Goal: Contribute content: Contribute content

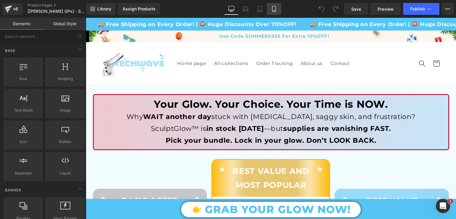
click at [276, 12] on link "Mobile" at bounding box center [274, 9] width 14 height 12
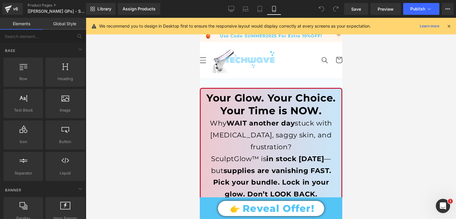
click at [445, 29] on div "We recommend you to design in Desktop first to ensure the responsive layout wou…" at bounding box center [272, 26] width 347 height 7
drag, startPoint x: 450, startPoint y: 26, endPoint x: 137, endPoint y: 11, distance: 313.1
click at [450, 26] on icon at bounding box center [448, 25] width 5 height 5
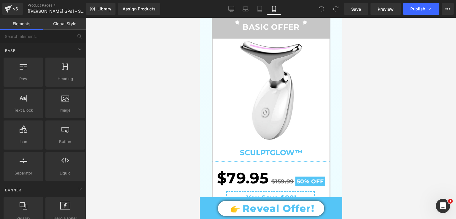
scroll to position [186, 0]
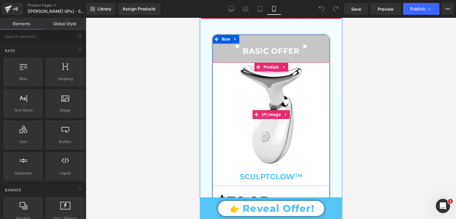
click at [222, 93] on img at bounding box center [271, 115] width 104 height 104
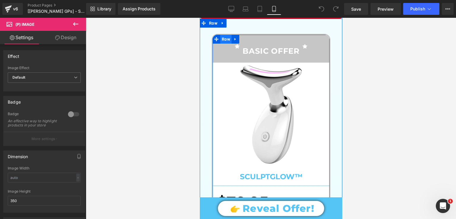
click at [220, 35] on span "Row" at bounding box center [225, 39] width 11 height 9
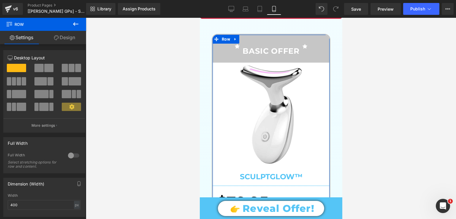
click at [65, 40] on link "Design" at bounding box center [64, 37] width 43 height 13
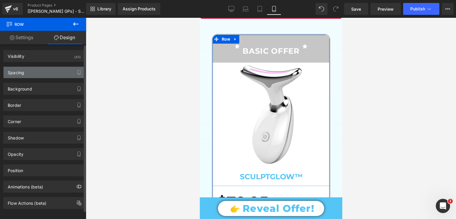
click at [58, 75] on div "Spacing" at bounding box center [44, 72] width 81 height 11
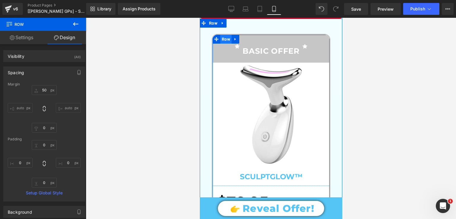
click at [222, 35] on span "Row" at bounding box center [225, 39] width 11 height 9
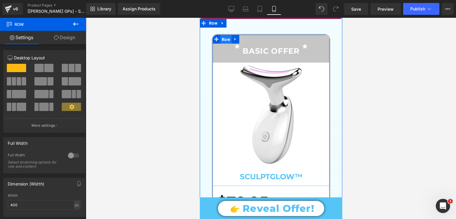
drag, startPoint x: 222, startPoint y: 26, endPoint x: 218, endPoint y: 27, distance: 4.5
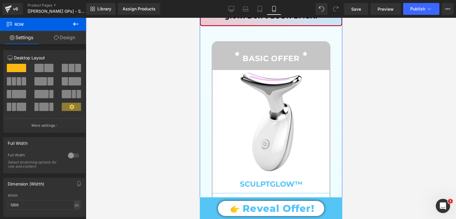
scroll to position [386, 0]
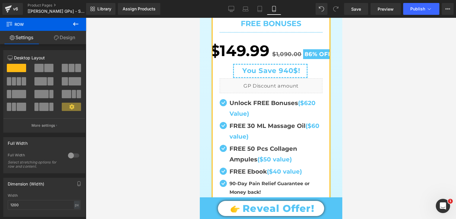
scroll to position [1004, 0]
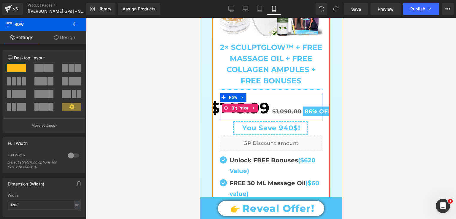
click at [310, 108] on span "86%" at bounding box center [310, 111] width 13 height 7
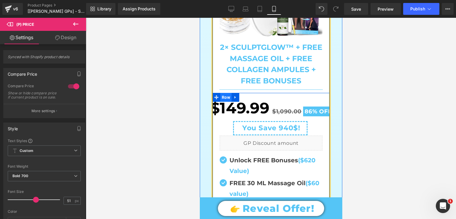
click at [220, 93] on span "Row" at bounding box center [225, 97] width 11 height 9
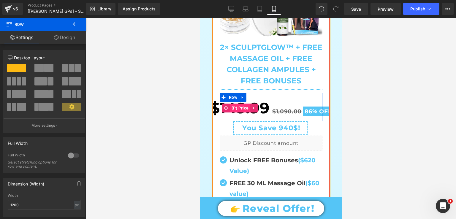
click at [242, 104] on span "(P) Price" at bounding box center [240, 108] width 20 height 9
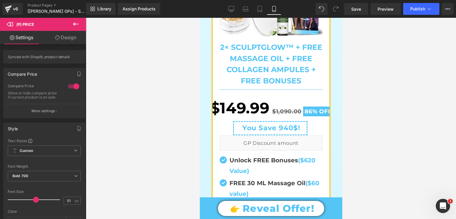
click at [74, 34] on link "Design" at bounding box center [65, 37] width 43 height 13
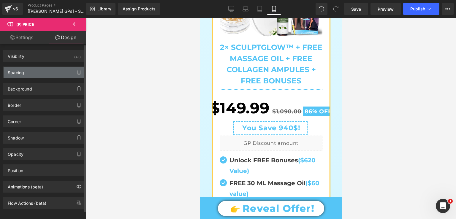
click at [45, 72] on div "Spacing" at bounding box center [44, 72] width 81 height 11
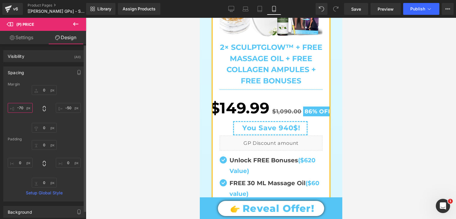
click at [23, 108] on input "-70" at bounding box center [20, 108] width 25 height 10
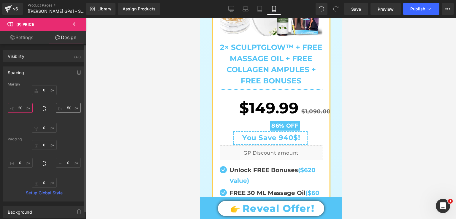
type input "20"
click at [69, 107] on input "-50" at bounding box center [68, 108] width 25 height 10
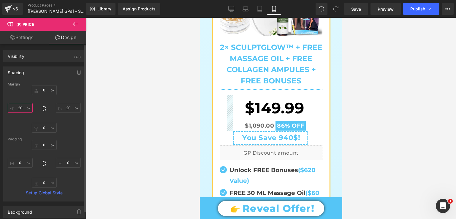
click at [20, 108] on input "20" at bounding box center [20, 108] width 25 height 10
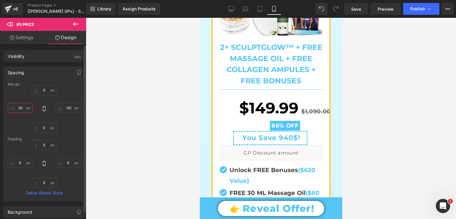
type input "-50"
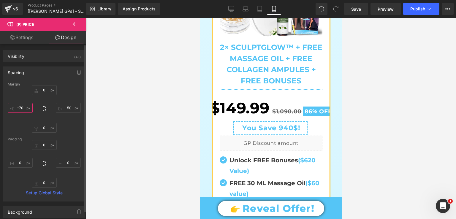
click at [20, 109] on input "-70" at bounding box center [20, 108] width 25 height 10
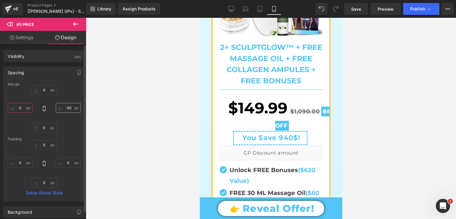
type input "0"
click at [68, 108] on input "-50" at bounding box center [68, 108] width 25 height 10
type input "0"
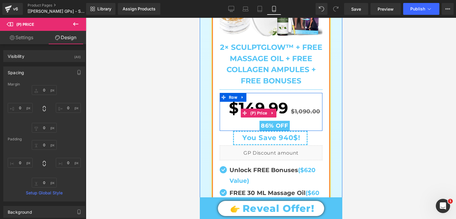
click at [307, 108] on span "$1,090.00" at bounding box center [305, 111] width 29 height 7
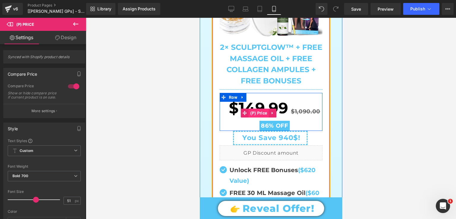
click at [255, 109] on span "(P) Price" at bounding box center [259, 113] width 20 height 9
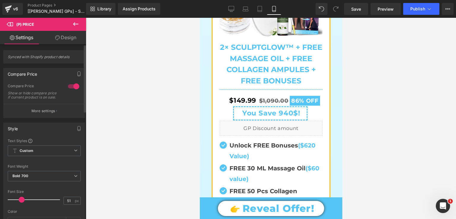
drag, startPoint x: 36, startPoint y: 203, endPoint x: 22, endPoint y: 204, distance: 13.4
click at [22, 203] on span at bounding box center [22, 200] width 6 height 6
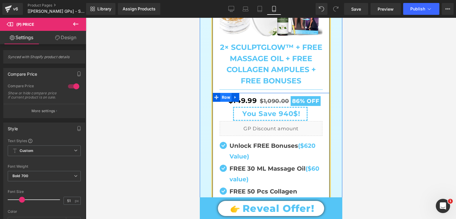
click at [225, 93] on span "Row" at bounding box center [225, 97] width 11 height 9
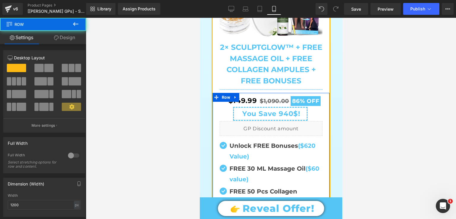
click at [65, 43] on link "Design" at bounding box center [64, 37] width 43 height 13
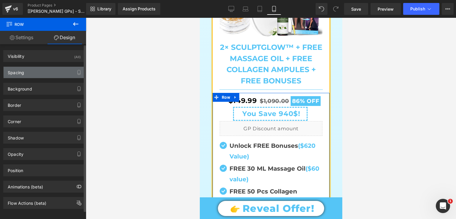
click at [37, 76] on div "Spacing" at bounding box center [44, 72] width 81 height 11
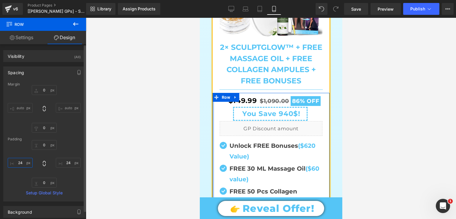
click at [21, 160] on input "24" at bounding box center [20, 163] width 25 height 10
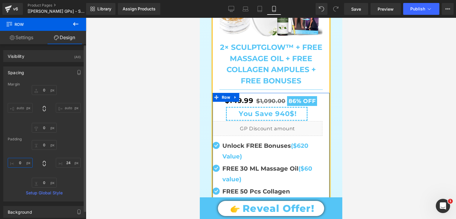
type input "24"
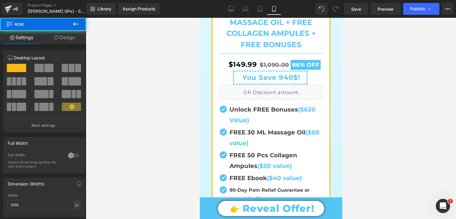
scroll to position [1041, 0]
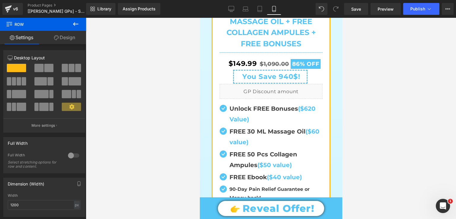
click at [273, 61] on span "$1,090.00" at bounding box center [274, 64] width 29 height 7
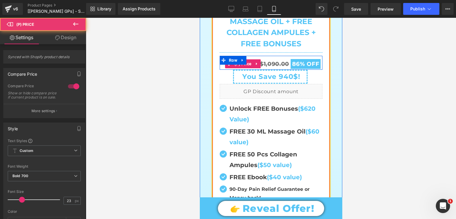
click at [272, 58] on div "$149.99 $1,090.00 86% OFF" at bounding box center [275, 64] width 96 height 12
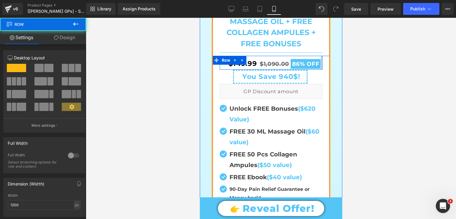
click at [321, 56] on div at bounding box center [321, 63] width 1 height 14
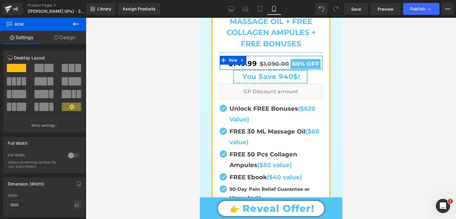
drag, startPoint x: 61, startPoint y: 36, endPoint x: 46, endPoint y: 76, distance: 43.3
click at [61, 35] on link "Design" at bounding box center [64, 37] width 43 height 13
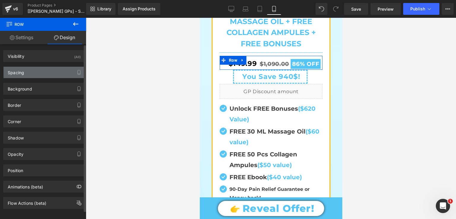
click at [46, 75] on div "Spacing" at bounding box center [44, 72] width 81 height 11
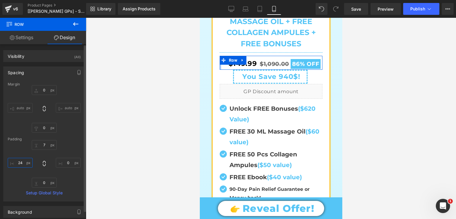
click at [22, 164] on input "text" at bounding box center [20, 163] width 25 height 10
type input "0"
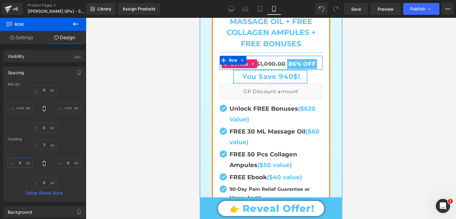
drag, startPoint x: 239, startPoint y: 51, endPoint x: 295, endPoint y: 146, distance: 110.3
click at [239, 60] on span "(P) Price" at bounding box center [239, 64] width 20 height 9
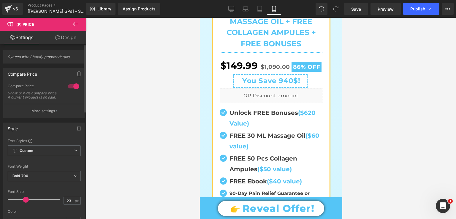
drag, startPoint x: 22, startPoint y: 201, endPoint x: 25, endPoint y: 201, distance: 3.0
click at [25, 201] on span at bounding box center [26, 200] width 6 height 6
click at [64, 203] on input "23" at bounding box center [69, 200] width 10 height 7
click at [69, 205] on input "23" at bounding box center [69, 200] width 10 height 7
type input "32"
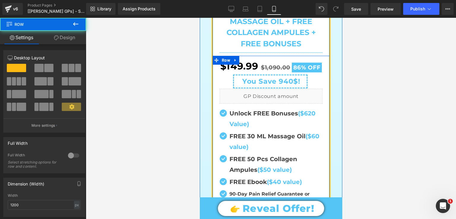
click at [323, 56] on div "$149.99 $1,090.00 86% OFF (P) Price Row You Save 940$! Text Block Row You Save …" at bounding box center [270, 148] width 117 height 185
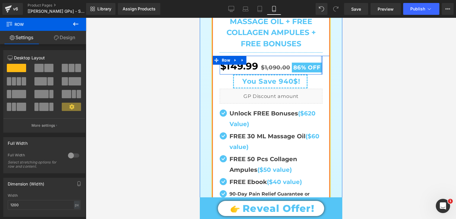
click at [321, 56] on div at bounding box center [321, 65] width 1 height 18
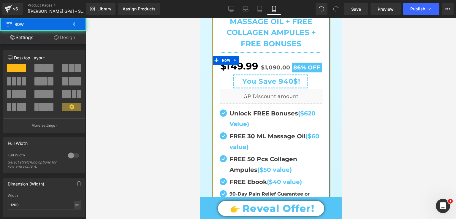
click at [321, 56] on div "$149.99 $1,090.00 86% OFF (P) Price Row You Save 940$! Text Block Row You Save …" at bounding box center [270, 148] width 117 height 185
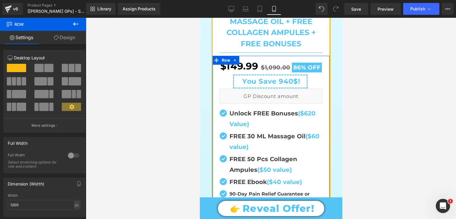
click at [71, 39] on link "Design" at bounding box center [64, 37] width 43 height 13
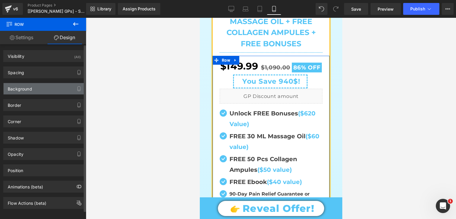
click at [56, 90] on div "Background" at bounding box center [44, 88] width 81 height 11
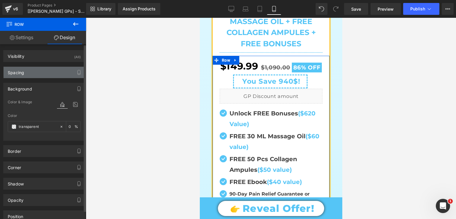
click at [54, 67] on div "Spacing" at bounding box center [44, 72] width 81 height 11
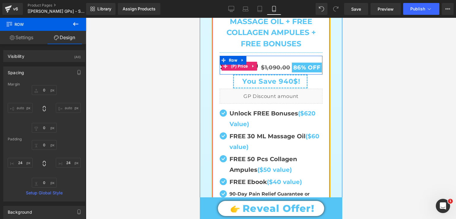
drag, startPoint x: 227, startPoint y: 54, endPoint x: 216, endPoint y: 52, distance: 11.8
click at [229, 62] on span "(P) Price" at bounding box center [239, 66] width 20 height 9
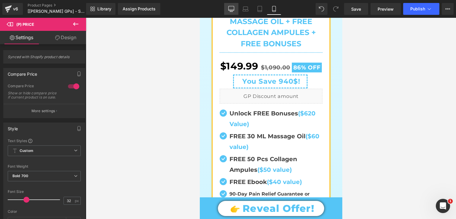
click at [228, 10] on link "Desktop" at bounding box center [231, 9] width 14 height 12
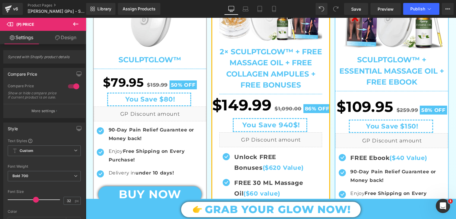
scroll to position [263, 0]
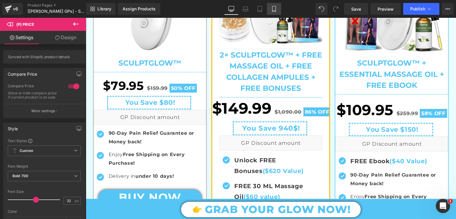
click at [275, 9] on icon at bounding box center [274, 9] width 6 height 6
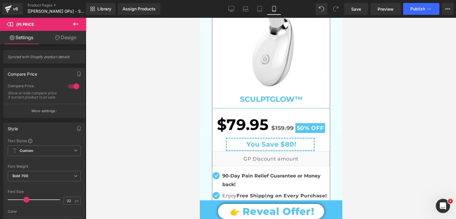
scroll to position [998, 0]
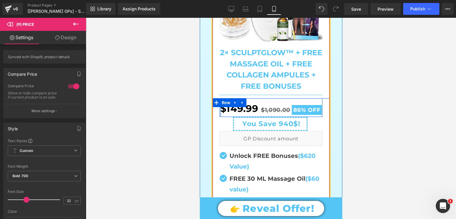
click at [219, 98] on div at bounding box center [219, 107] width 1 height 18
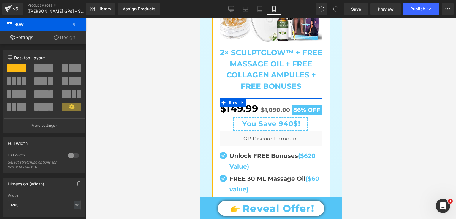
click at [58, 35] on link "Design" at bounding box center [64, 37] width 43 height 13
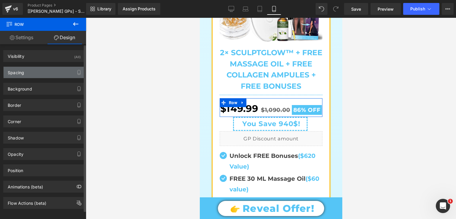
click at [40, 68] on div "Spacing" at bounding box center [44, 72] width 81 height 11
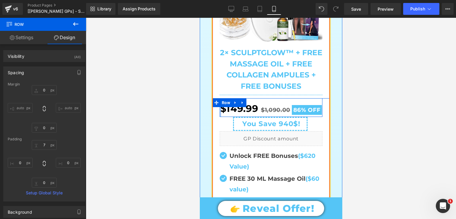
click at [219, 98] on div at bounding box center [219, 107] width 1 height 18
click at [309, 105] on span "86% OFF" at bounding box center [307, 110] width 30 height 10
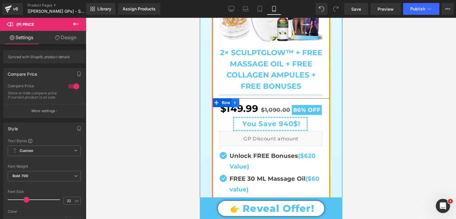
click at [231, 98] on link at bounding box center [235, 102] width 8 height 9
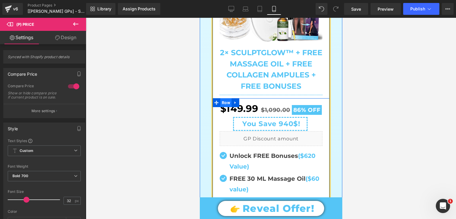
click at [222, 98] on span "Row" at bounding box center [225, 102] width 11 height 9
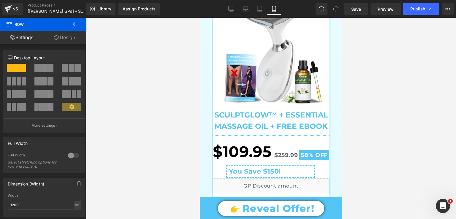
scroll to position [667, 0]
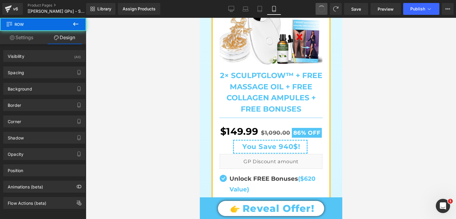
click at [321, 12] on span at bounding box center [322, 9] width 10 height 10
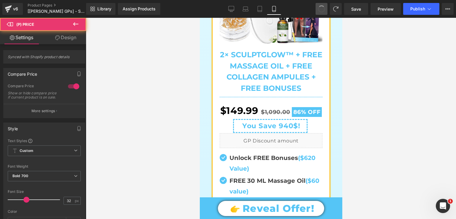
click at [321, 12] on span at bounding box center [321, 9] width 8 height 8
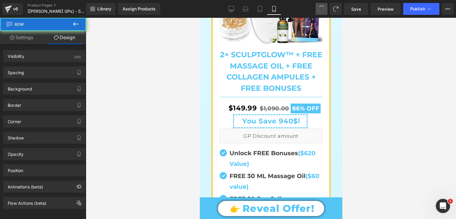
click at [321, 12] on span at bounding box center [322, 9] width 10 height 10
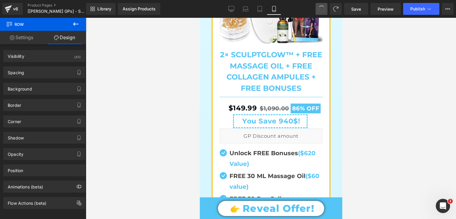
click at [321, 13] on button at bounding box center [322, 9] width 12 height 12
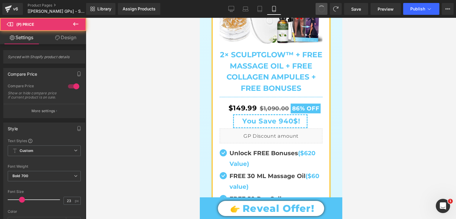
click at [321, 13] on button at bounding box center [322, 9] width 12 height 12
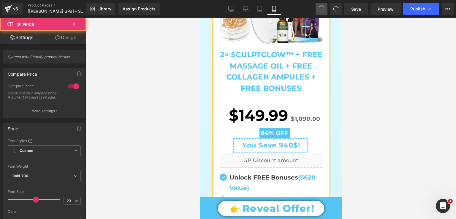
click at [321, 13] on button at bounding box center [322, 9] width 12 height 12
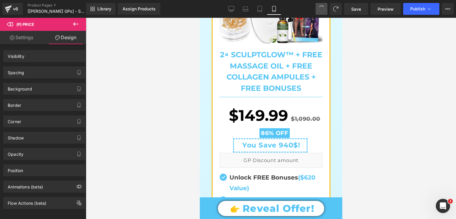
click at [321, 13] on button at bounding box center [322, 9] width 12 height 12
click at [321, 14] on button at bounding box center [322, 9] width 12 height 12
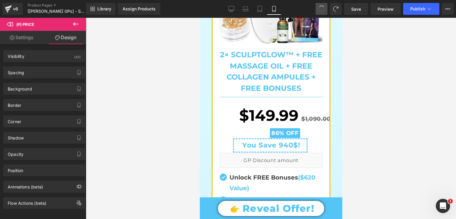
click at [321, 14] on button at bounding box center [322, 9] width 12 height 12
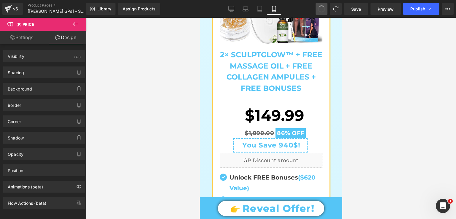
click at [321, 14] on button at bounding box center [322, 9] width 12 height 12
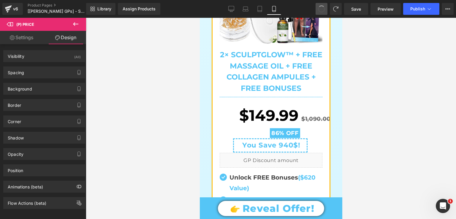
click at [321, 14] on button at bounding box center [322, 9] width 12 height 12
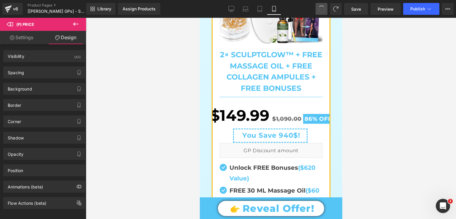
click at [321, 14] on button at bounding box center [322, 9] width 12 height 12
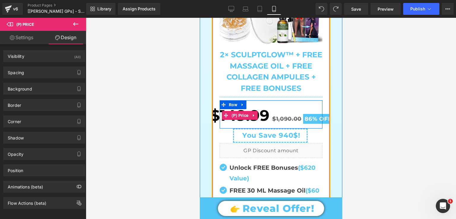
click at [255, 102] on span "$149.99" at bounding box center [239, 115] width 59 height 26
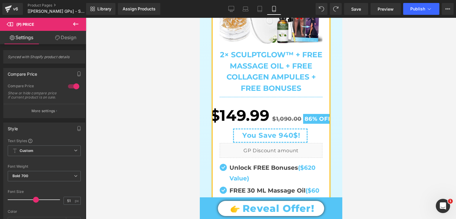
click at [74, 41] on link "Design" at bounding box center [65, 37] width 43 height 13
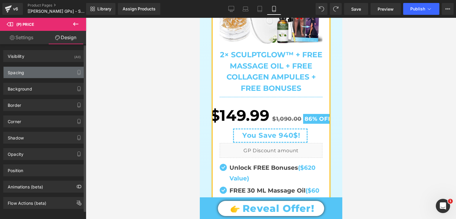
click at [49, 75] on div "Spacing" at bounding box center [44, 72] width 81 height 11
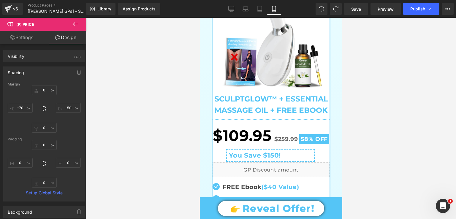
scroll to position [568, 0]
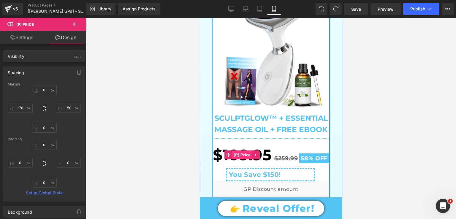
click at [234, 151] on span "(P) Price" at bounding box center [242, 155] width 20 height 9
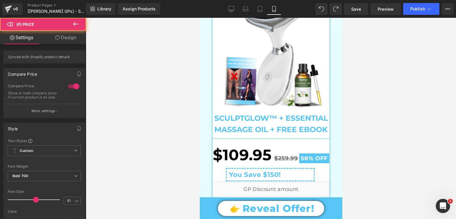
click at [60, 38] on link "Design" at bounding box center [65, 37] width 43 height 13
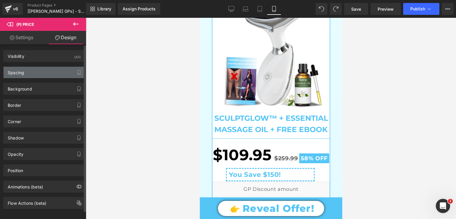
click at [18, 75] on div "Spacing" at bounding box center [44, 72] width 81 height 11
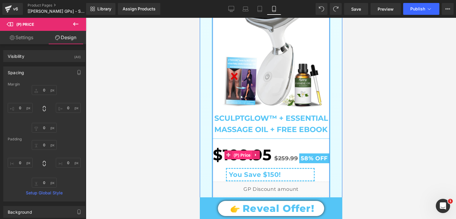
click at [241, 151] on span "(P) Price" at bounding box center [242, 155] width 20 height 9
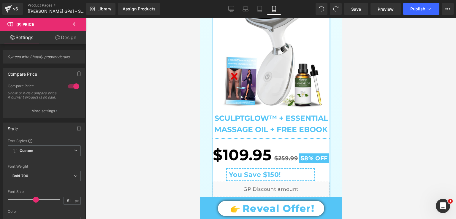
click at [64, 39] on link "Design" at bounding box center [65, 37] width 43 height 13
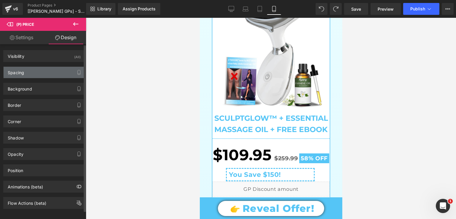
click at [54, 73] on div "Spacing" at bounding box center [44, 72] width 81 height 11
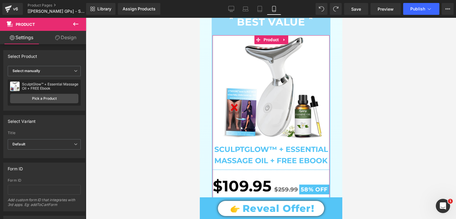
scroll to position [547, 0]
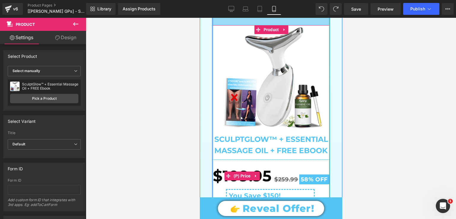
click at [266, 164] on span "$109.95" at bounding box center [242, 176] width 59 height 26
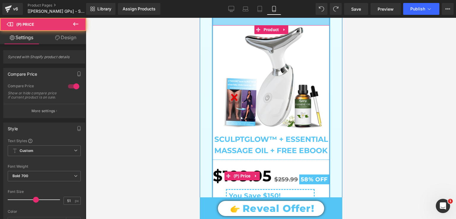
click at [213, 173] on span "$109.95" at bounding box center [242, 176] width 59 height 26
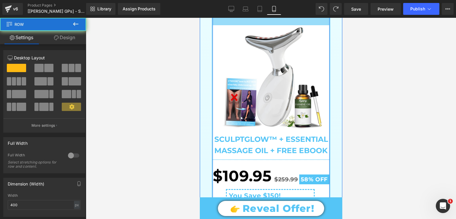
click at [211, 174] on div "Icon BEST VALUE Text Block Icon Row Sale Off (P) Image SculptGlow™ + Essential …" at bounding box center [270, 158] width 119 height 331
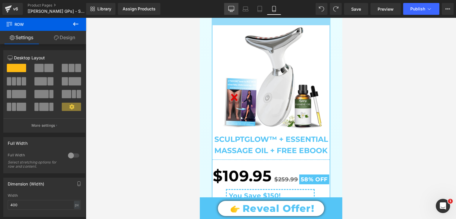
click at [232, 11] on icon at bounding box center [231, 11] width 2 height 1
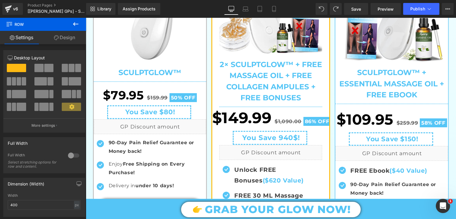
scroll to position [231, 0]
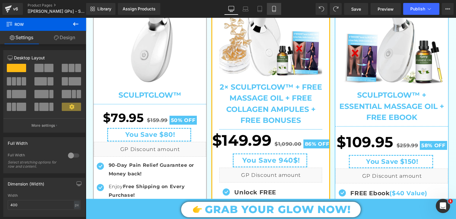
click at [277, 6] on link "Mobile" at bounding box center [274, 9] width 14 height 12
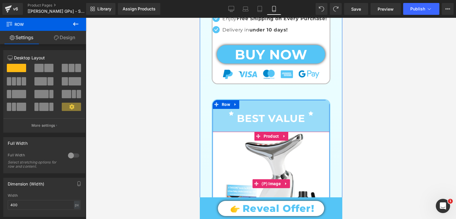
click at [325, 137] on div "Sale Off" at bounding box center [270, 184] width 117 height 104
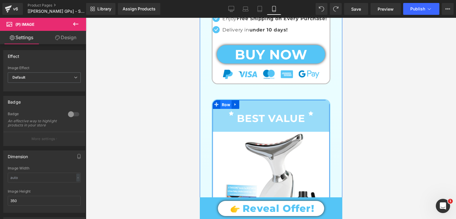
click at [222, 100] on span "Row" at bounding box center [225, 104] width 11 height 9
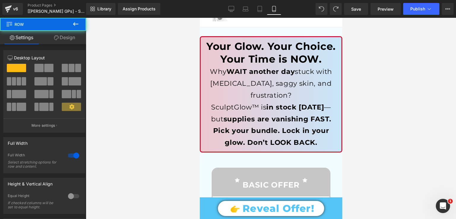
scroll to position [37, 0]
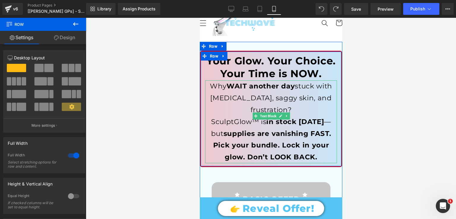
click at [205, 140] on p "Pick your bundle. Lock in your glow. Don’t LOOK BACK." at bounding box center [271, 152] width 132 height 24
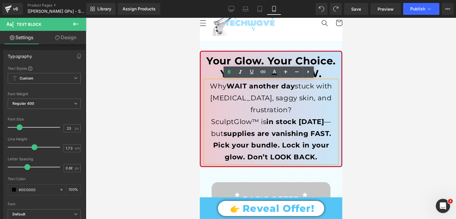
click at [230, 60] on h1 "Your Glow. Your Choice. Your Time is NOW." at bounding box center [271, 68] width 132 height 26
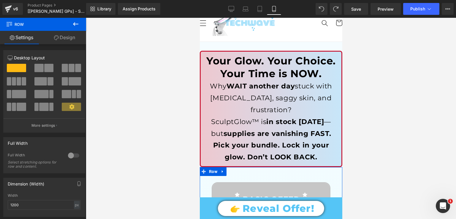
click at [68, 40] on link "Design" at bounding box center [64, 37] width 43 height 13
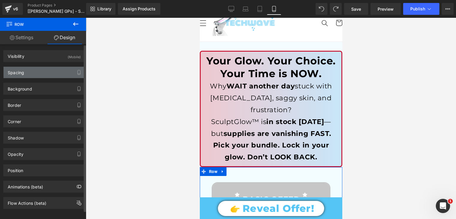
click at [41, 70] on div "Spacing" at bounding box center [44, 72] width 81 height 11
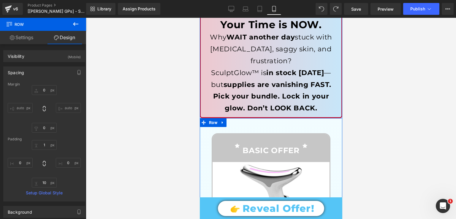
scroll to position [97, 0]
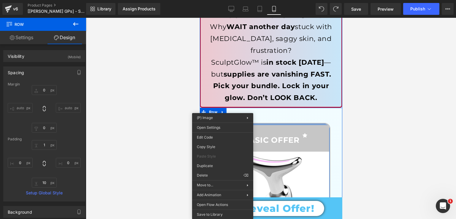
click at [238, 124] on div at bounding box center [270, 124] width 117 height 1
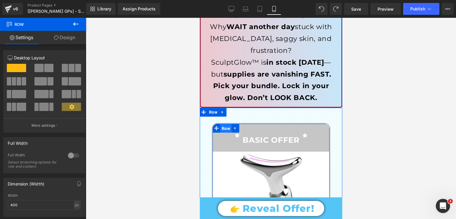
click at [220, 124] on span "Row" at bounding box center [225, 128] width 11 height 9
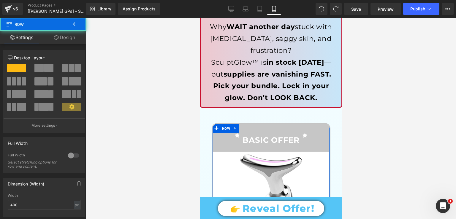
click at [67, 40] on link "Design" at bounding box center [64, 37] width 43 height 13
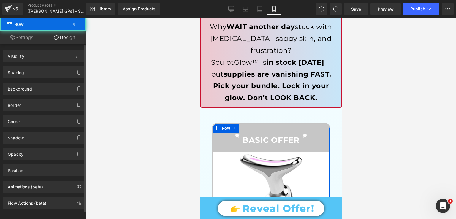
click at [45, 80] on div "Background Color & Image color Color #ffffff 100 % Image Replace Image Upload i…" at bounding box center [44, 86] width 89 height 16
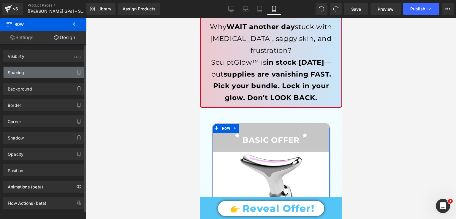
click at [48, 72] on div "Spacing" at bounding box center [44, 72] width 81 height 11
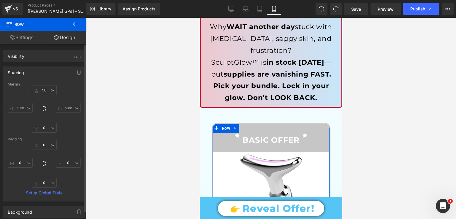
click at [24, 106] on input "auto" at bounding box center [20, 108] width 25 height 10
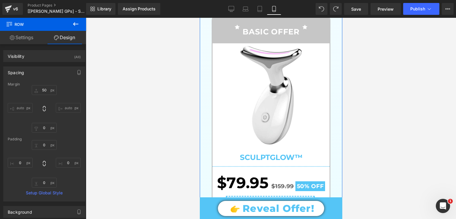
scroll to position [215, 0]
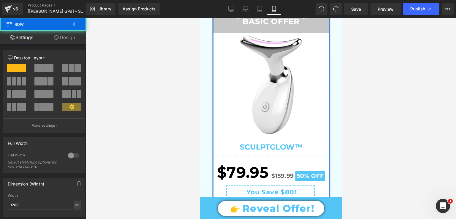
click at [211, 161] on div "Icon BASIC OFFER Text Block Icon Row Sale Off (P) Image SculptGlow™ (P) Title S…" at bounding box center [270, 156] width 119 height 305
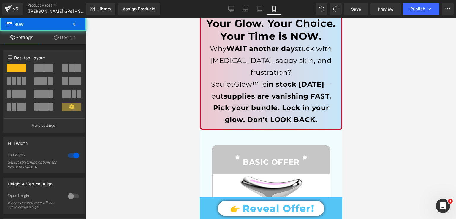
scroll to position [37, 0]
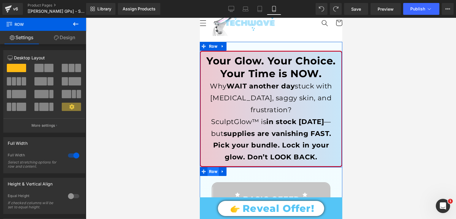
click at [214, 167] on span "Row" at bounding box center [212, 171] width 11 height 9
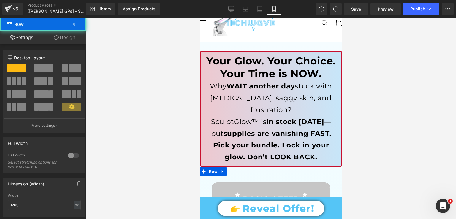
click at [69, 39] on link "Design" at bounding box center [64, 37] width 43 height 13
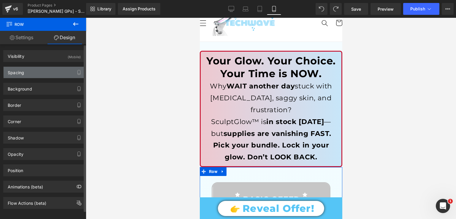
click at [37, 69] on div "Spacing" at bounding box center [44, 72] width 81 height 11
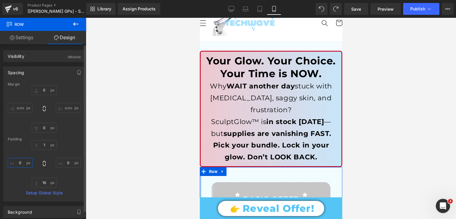
click at [22, 161] on input "text" at bounding box center [20, 163] width 25 height 10
type input "0"
click at [64, 163] on input "text" at bounding box center [68, 163] width 25 height 10
type input "0"
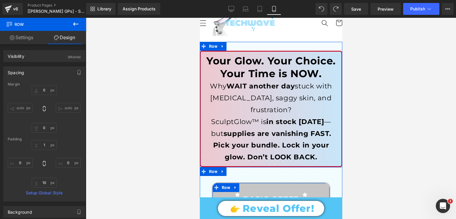
click at [217, 183] on span at bounding box center [216, 187] width 8 height 9
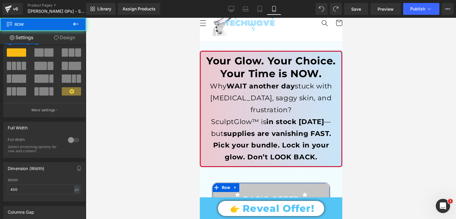
scroll to position [30, 0]
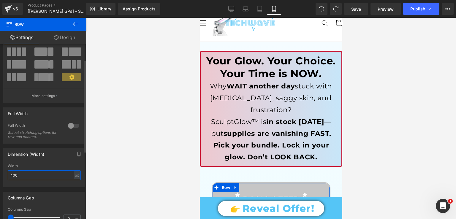
click at [41, 174] on input "400" at bounding box center [44, 175] width 73 height 10
click at [40, 173] on input "400" at bounding box center [44, 175] width 73 height 10
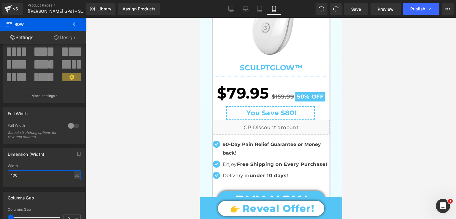
scroll to position [309, 0]
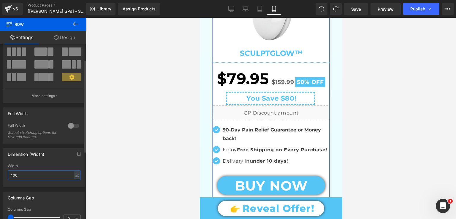
click at [34, 172] on input "400" at bounding box center [44, 175] width 73 height 10
click at [77, 176] on div "px" at bounding box center [77, 175] width 6 height 8
click at [39, 174] on input "400" at bounding box center [44, 175] width 73 height 10
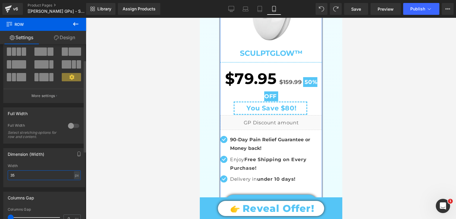
type input "3"
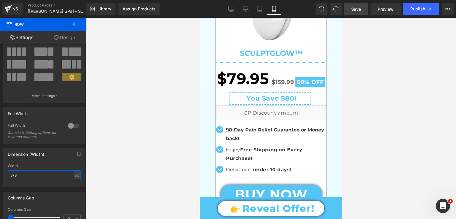
type input "378"
click at [361, 10] on span "Save" at bounding box center [356, 9] width 10 height 6
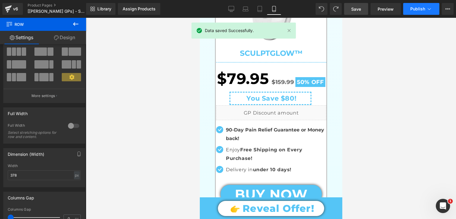
click at [417, 8] on span "Publish" at bounding box center [417, 9] width 15 height 5
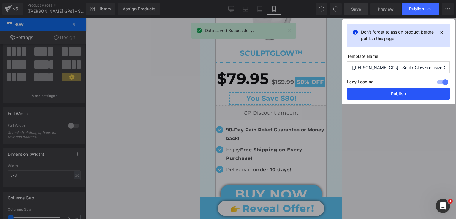
click at [352, 96] on button "Publish" at bounding box center [398, 94] width 103 height 12
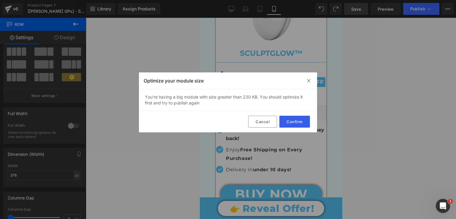
click at [300, 127] on button "Confirm" at bounding box center [294, 122] width 31 height 12
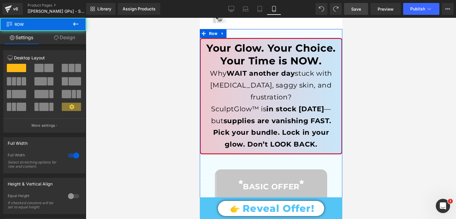
scroll to position [37, 0]
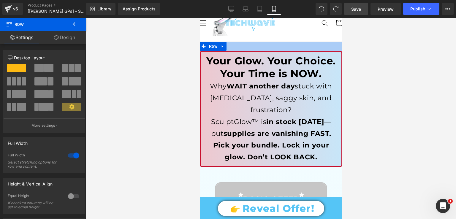
click at [247, 48] on div at bounding box center [271, 46] width 143 height 9
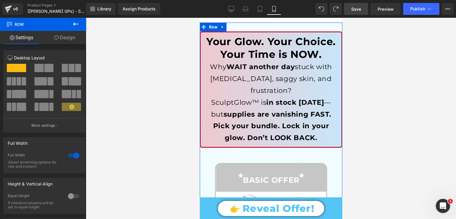
scroll to position [67, 0]
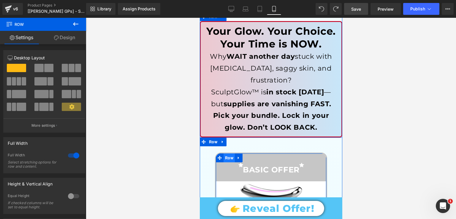
click at [227, 154] on span "Row" at bounding box center [228, 158] width 11 height 9
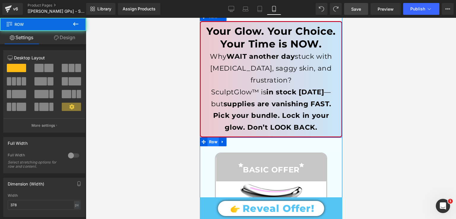
click at [211, 138] on span "Row" at bounding box center [212, 142] width 11 height 9
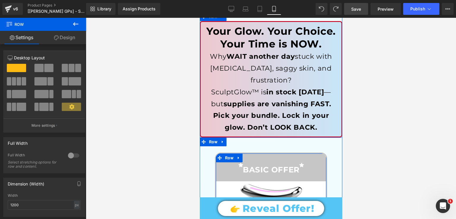
click at [224, 154] on span "Row" at bounding box center [228, 158] width 11 height 9
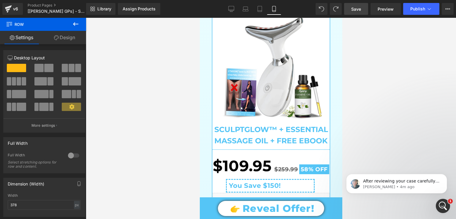
scroll to position [0, 0]
